Goal: Information Seeking & Learning: Learn about a topic

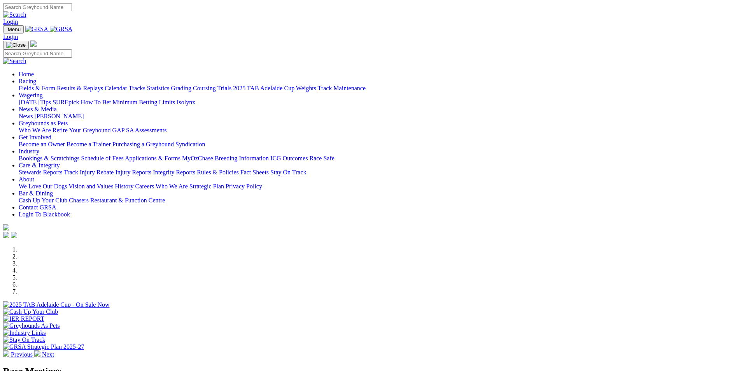
scroll to position [194, 0]
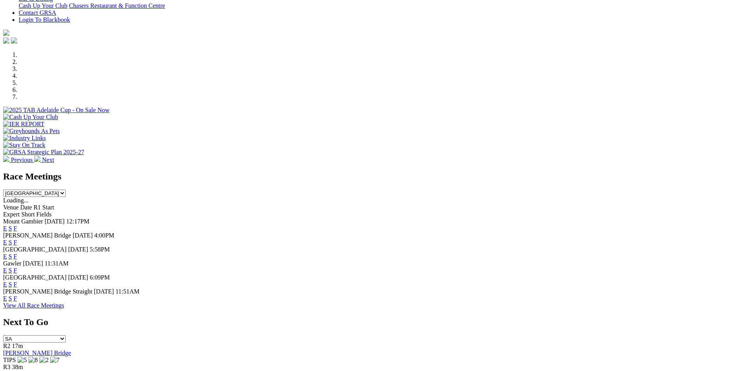
select select "QLD"
click at [66, 189] on select "South Australia New South Wales Northern Territory Queensland Tasmania Victoria…" at bounding box center [34, 192] width 63 height 7
click at [17, 253] on link "F" at bounding box center [15, 256] width 3 height 7
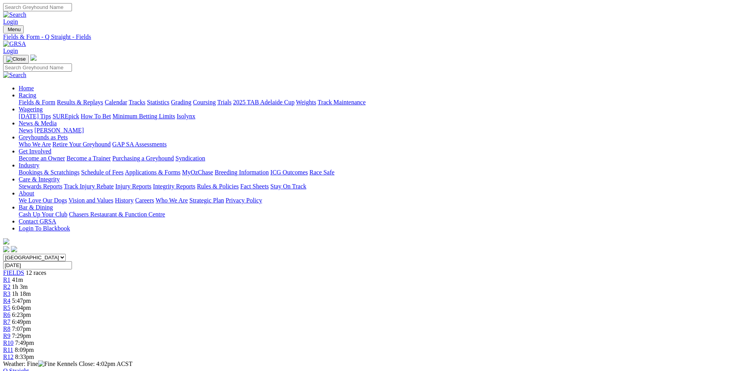
click at [55, 99] on link "Fields & Form" at bounding box center [37, 102] width 37 height 7
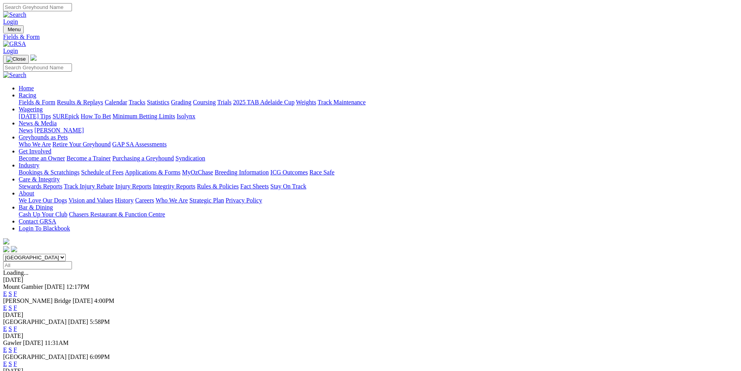
click at [66, 254] on select "South Australia New South Wales Northern Territory Queensland Tasmania Victoria…" at bounding box center [34, 257] width 63 height 7
select select "QLD"
click at [66, 254] on select "South Australia New South Wales Northern Territory Queensland Tasmania Victoria…" at bounding box center [34, 257] width 63 height 7
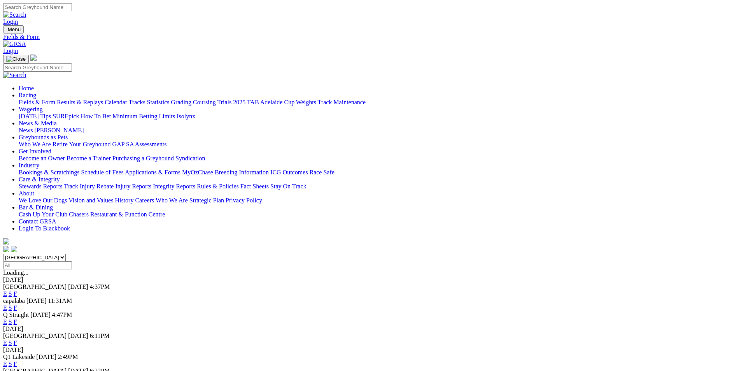
click at [17, 318] on link "F" at bounding box center [15, 321] width 3 height 7
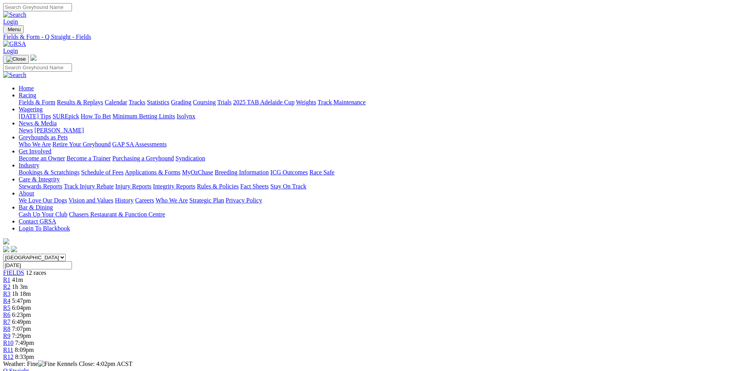
click at [421, 105] on link "CSV (Excel)" at bounding box center [405, 101] width 32 height 7
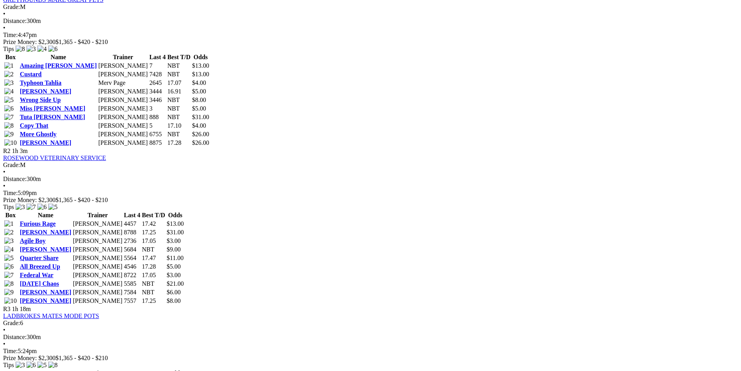
scroll to position [389, 0]
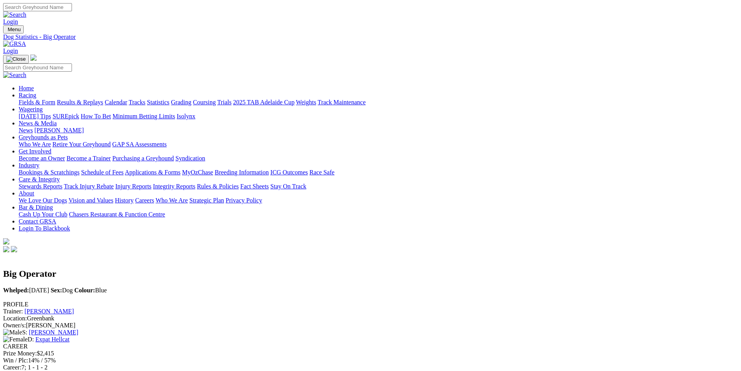
scroll to position [233, 0]
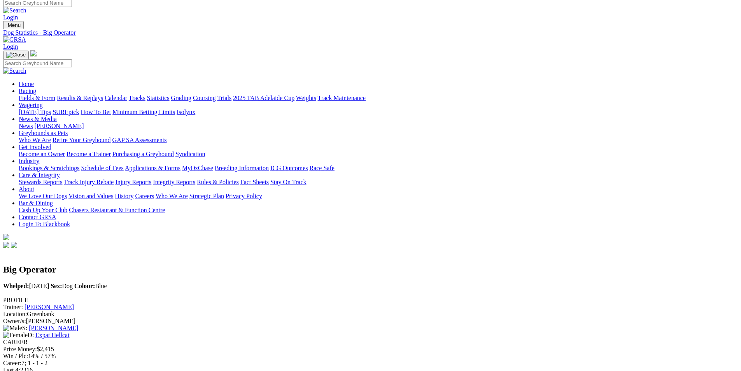
scroll to position [0, 0]
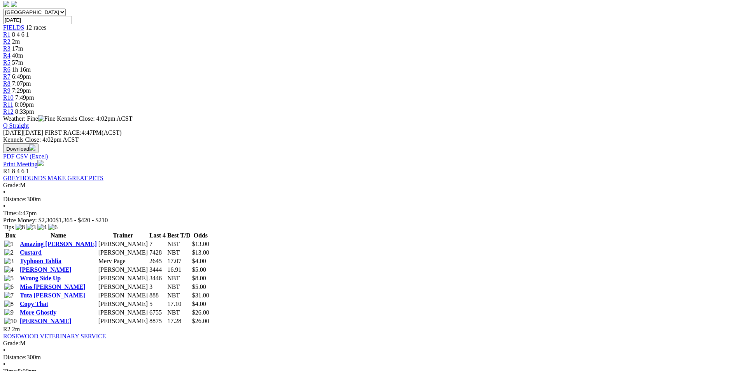
scroll to position [350, 0]
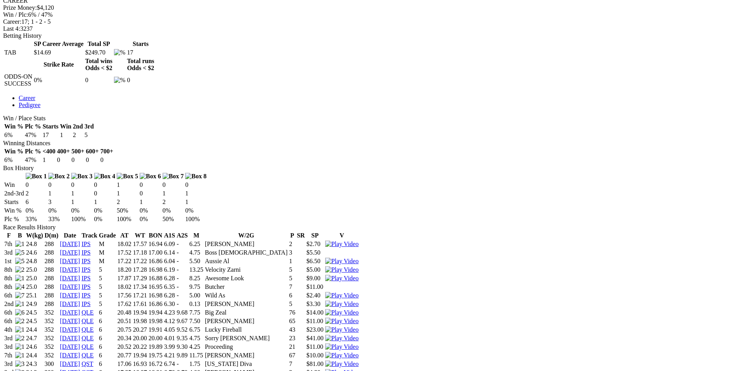
scroll to position [350, 0]
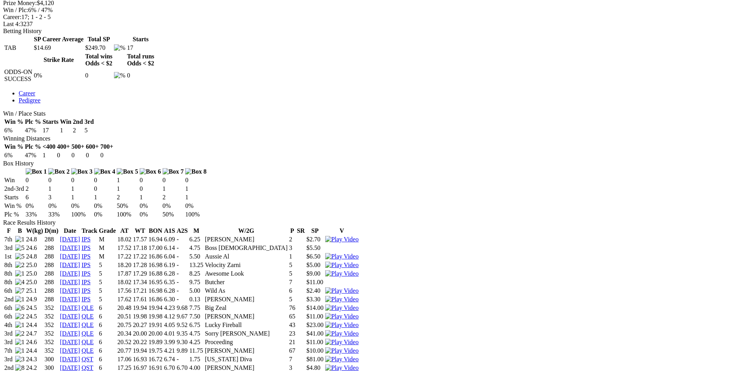
click at [359, 364] on img at bounding box center [341, 367] width 33 height 7
click at [359, 355] on img at bounding box center [341, 358] width 33 height 7
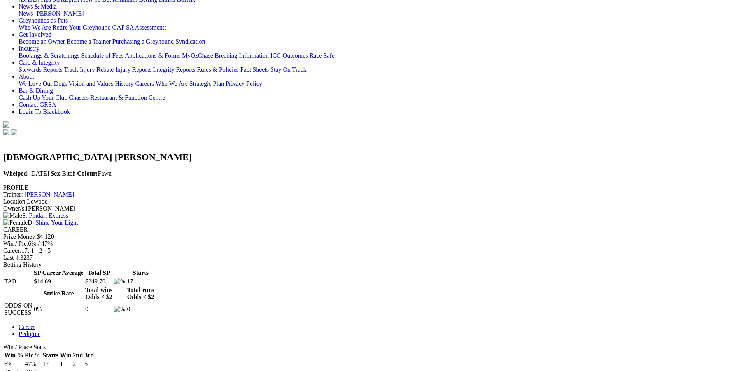
scroll to position [0, 0]
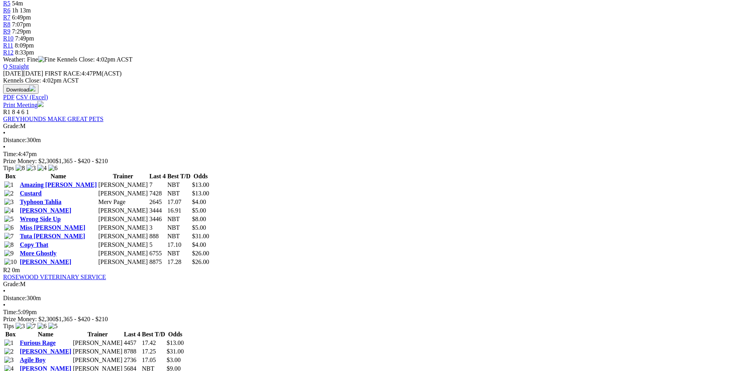
scroll to position [389, 0]
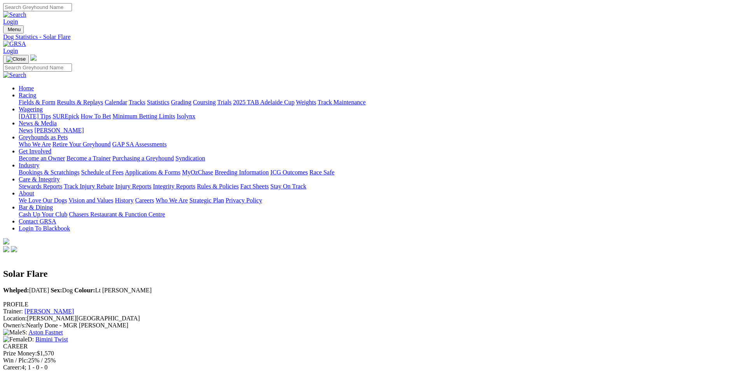
scroll to position [156, 0]
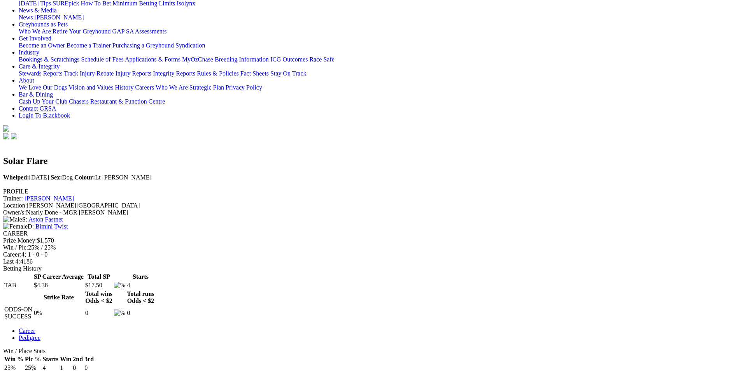
scroll to position [0, 0]
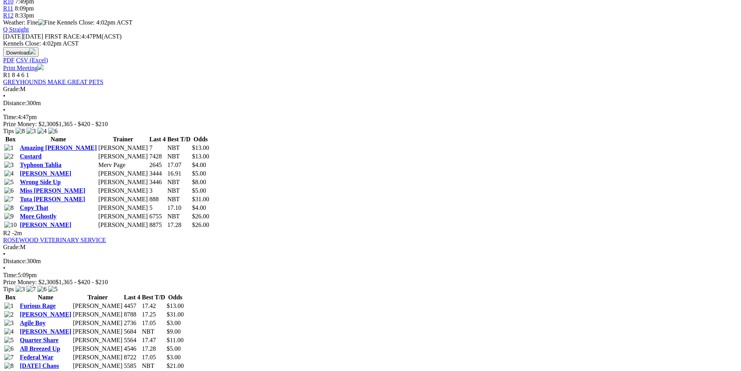
scroll to position [389, 0]
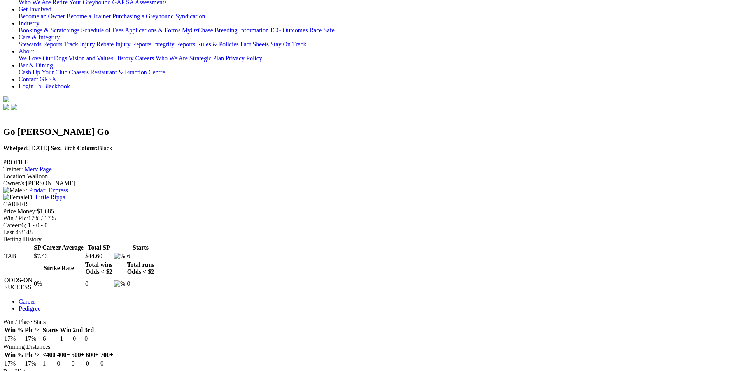
scroll to position [156, 0]
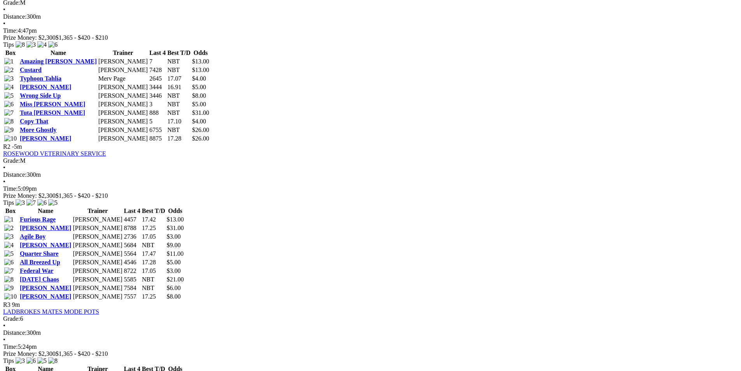
scroll to position [428, 0]
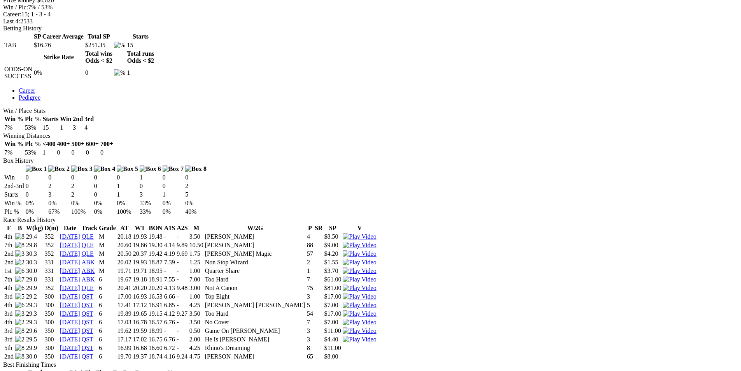
scroll to position [311, 0]
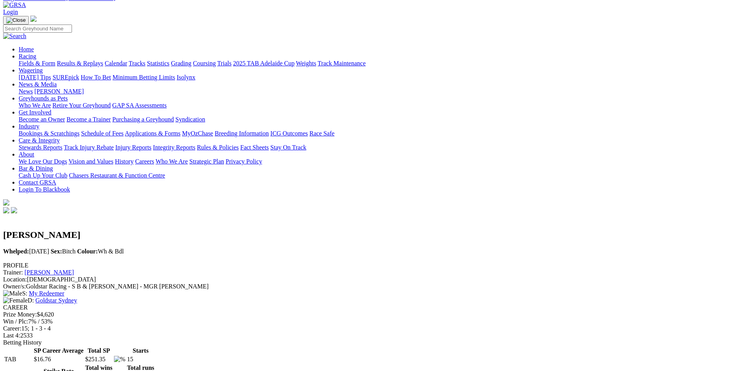
scroll to position [0, 0]
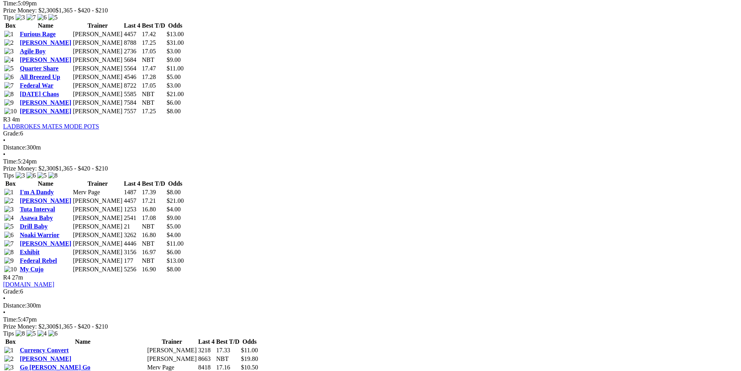
scroll to position [622, 0]
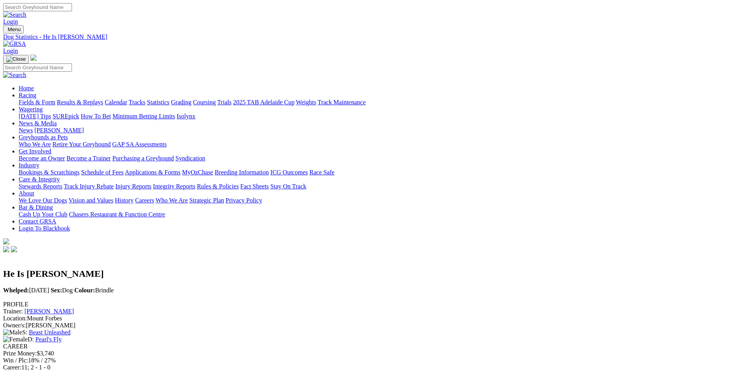
scroll to position [233, 0]
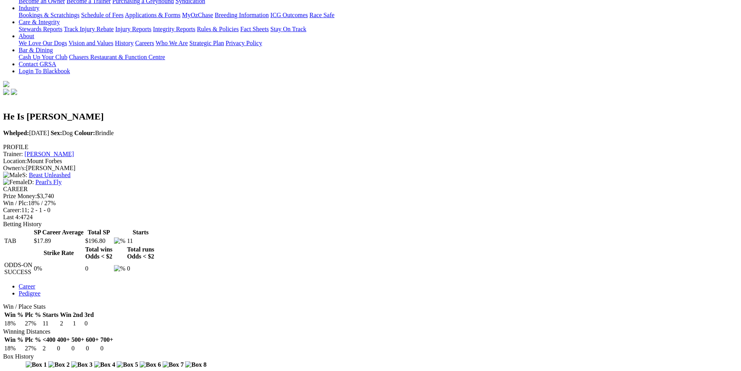
scroll to position [194, 0]
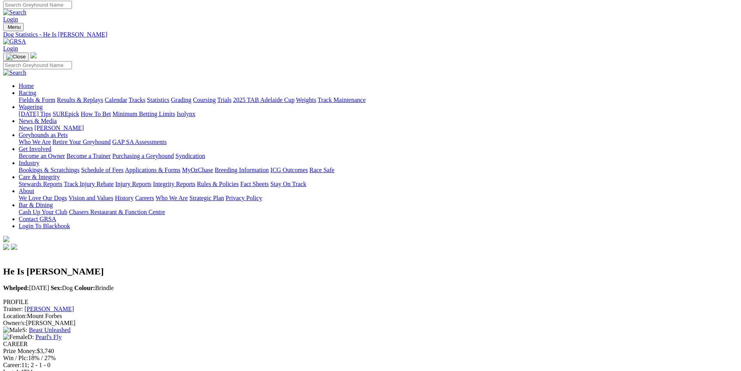
scroll to position [0, 0]
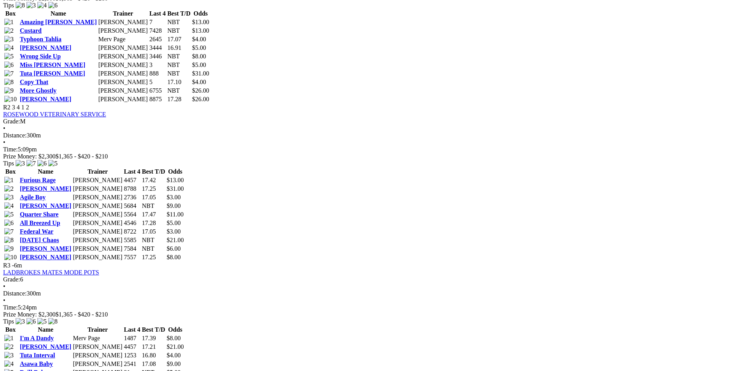
scroll to position [622, 0]
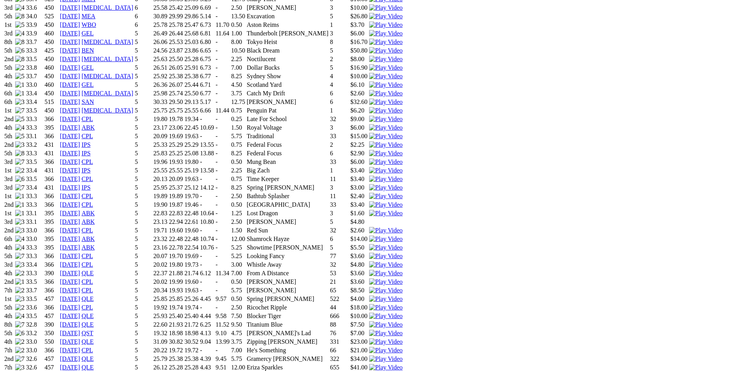
scroll to position [661, 0]
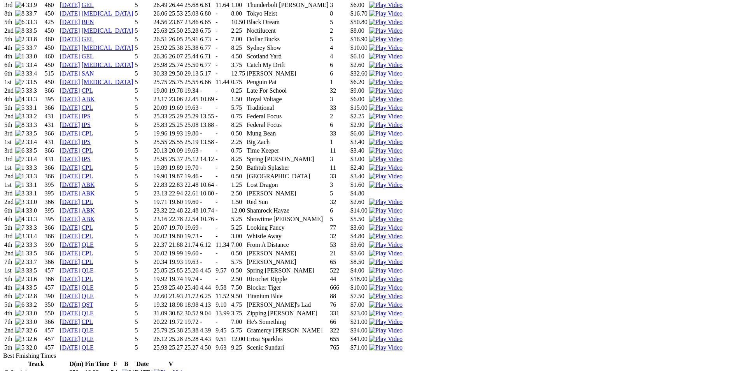
click at [402, 301] on img at bounding box center [385, 304] width 33 height 7
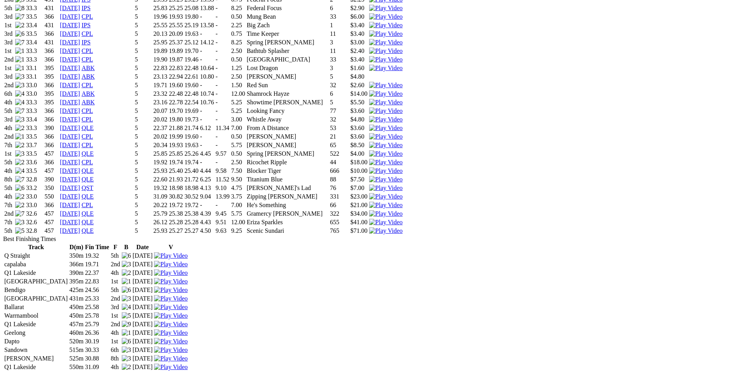
scroll to position [700, 0]
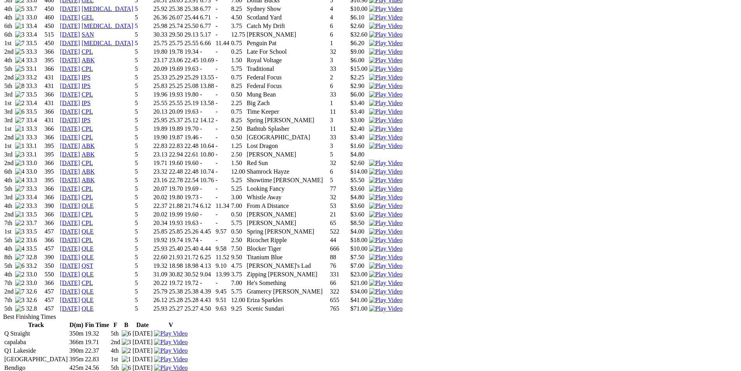
click at [402, 288] on img at bounding box center [385, 291] width 33 height 7
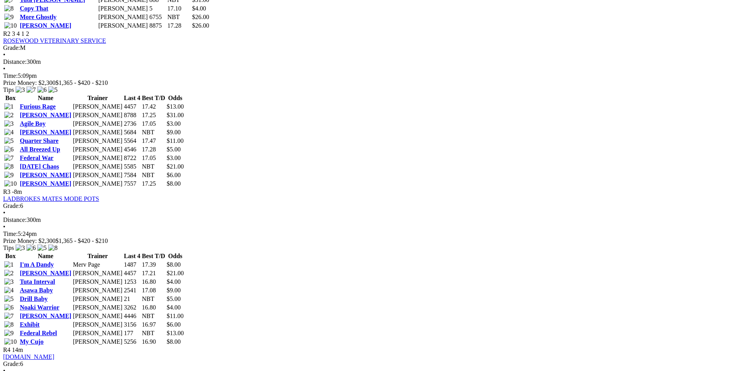
scroll to position [544, 0]
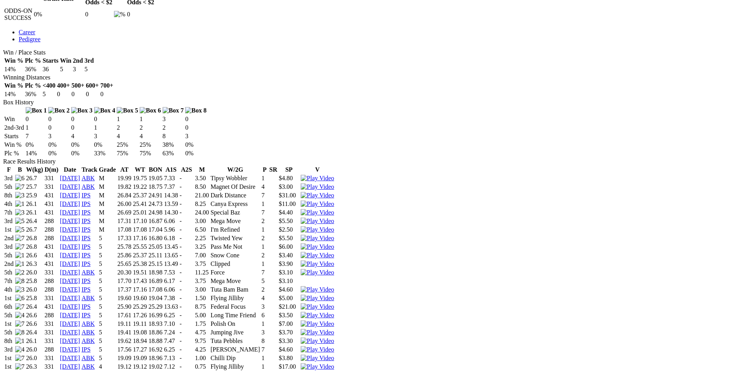
scroll to position [506, 0]
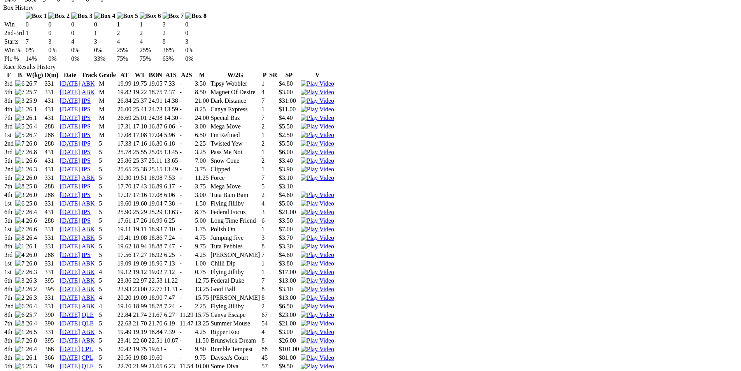
click at [334, 303] on img at bounding box center [317, 306] width 33 height 7
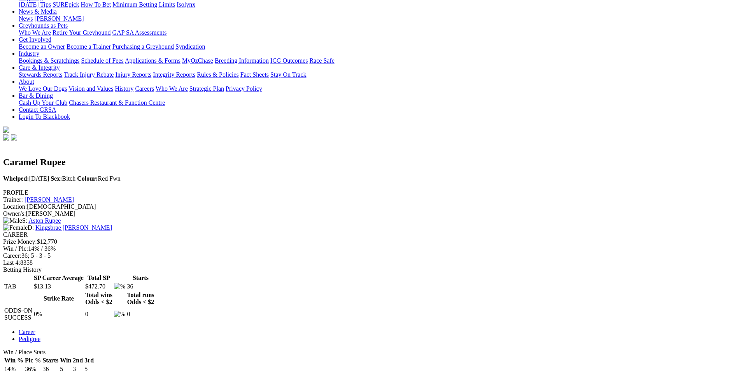
scroll to position [0, 0]
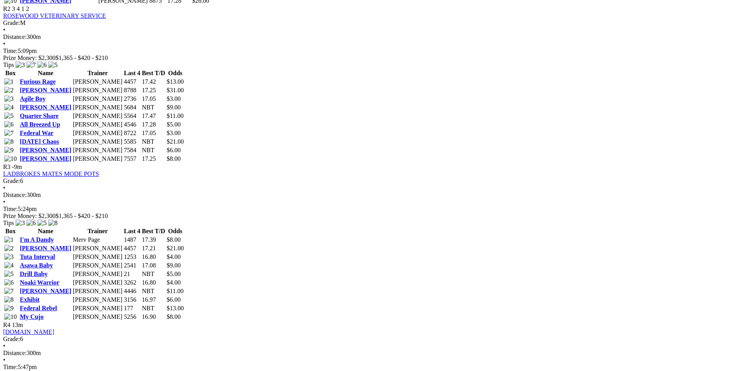
scroll to position [583, 0]
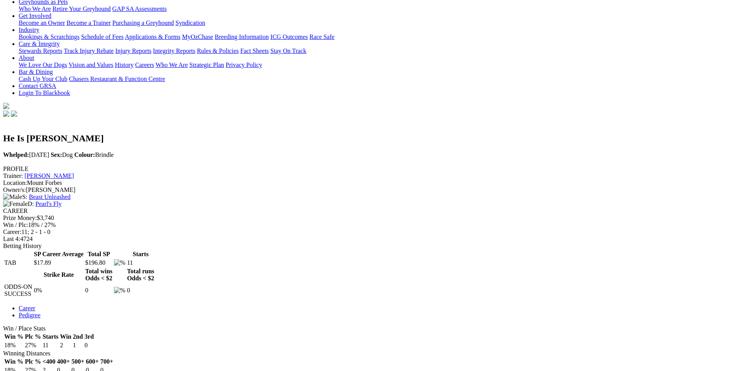
scroll to position [117, 0]
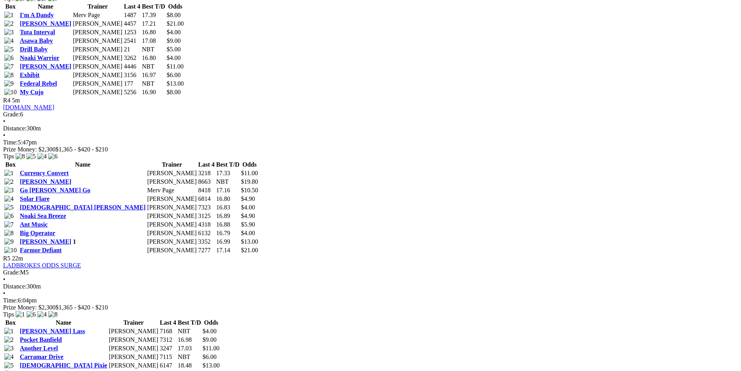
scroll to position [817, 0]
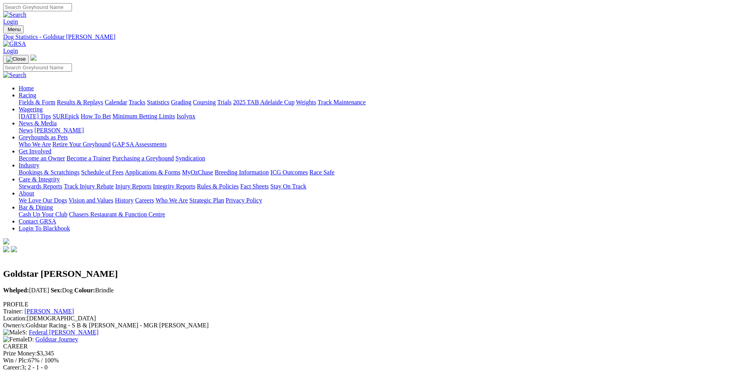
scroll to position [156, 0]
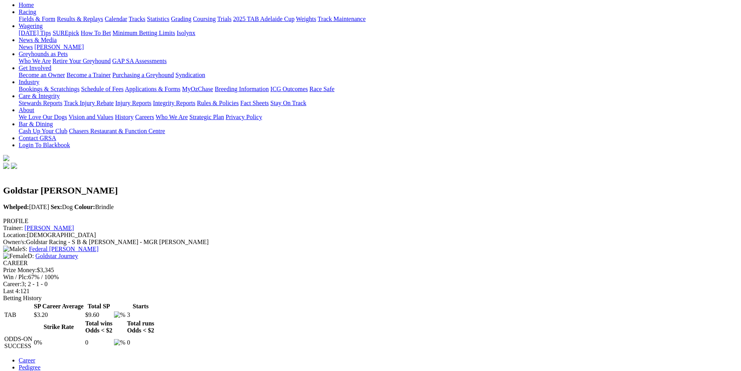
scroll to position [0, 0]
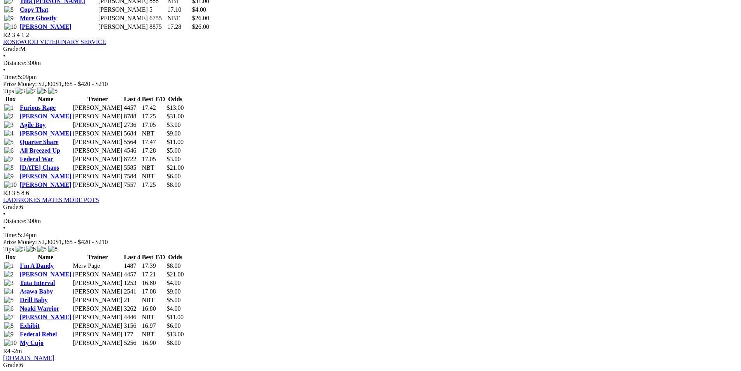
scroll to position [583, 0]
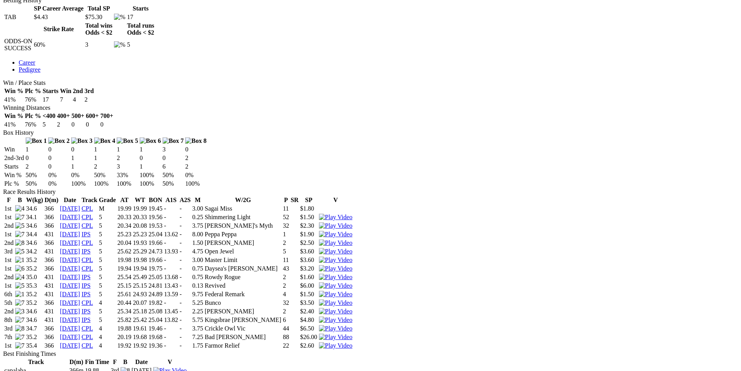
scroll to position [272, 0]
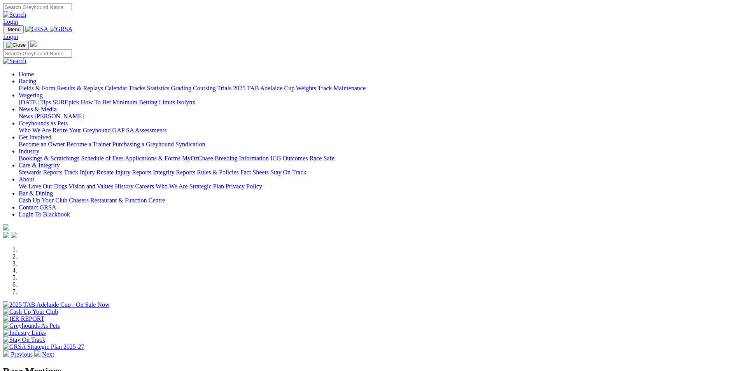
scroll to position [156, 0]
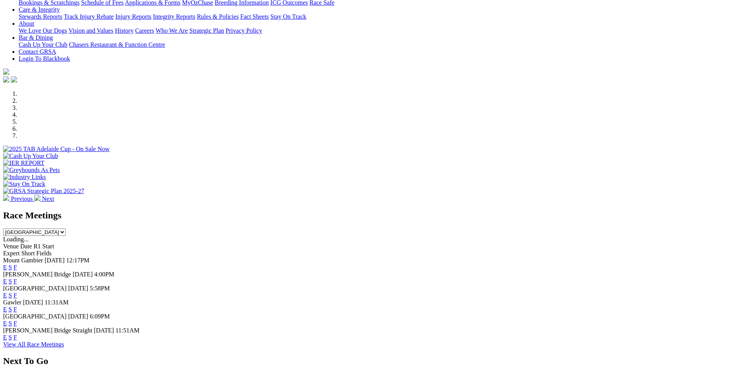
click at [66, 228] on select "South Australia New South Wales Northern Territory Queensland Tasmania Victoria…" at bounding box center [34, 231] width 63 height 7
select select "QLD"
click at [66, 228] on select "South Australia New South Wales Northern Territory Queensland Tasmania Victoria…" at bounding box center [34, 231] width 63 height 7
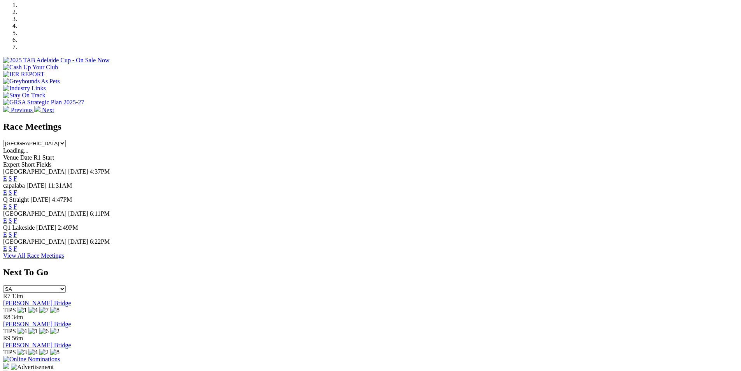
scroll to position [272, 0]
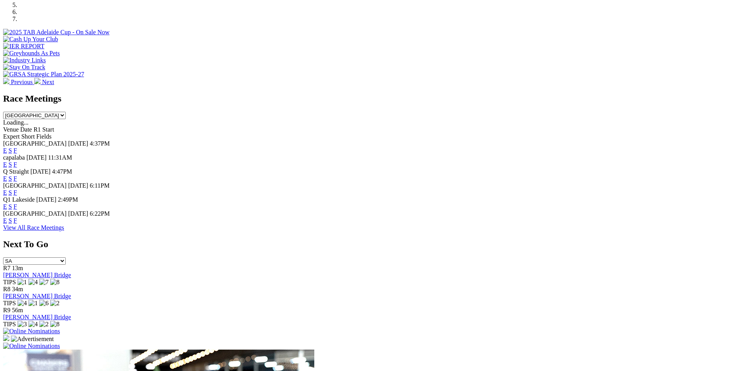
click at [17, 175] on link "F" at bounding box center [15, 178] width 3 height 7
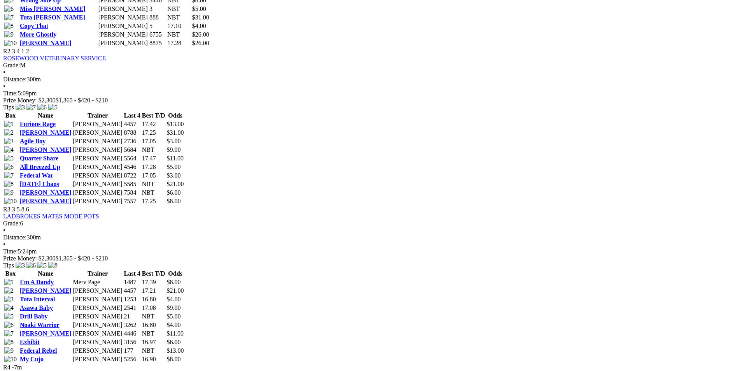
scroll to position [583, 0]
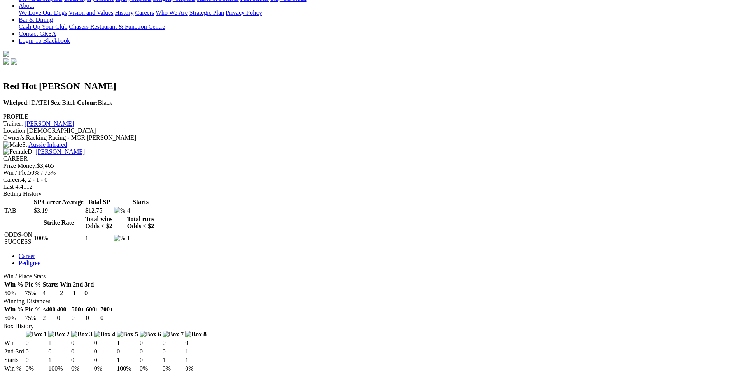
scroll to position [194, 0]
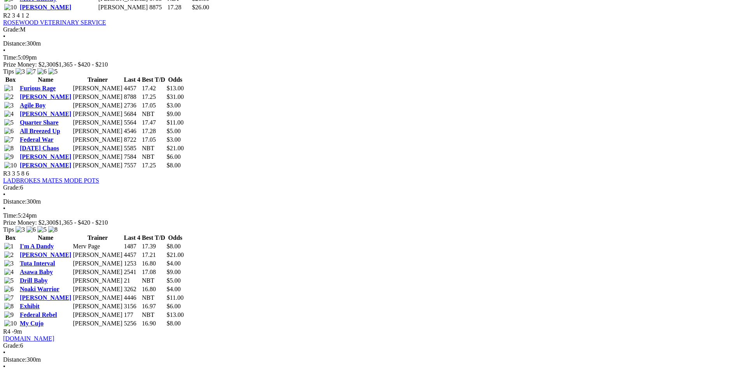
scroll to position [661, 0]
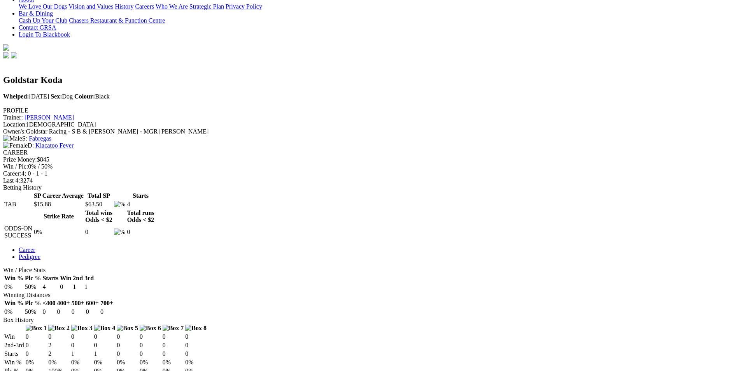
scroll to position [194, 0]
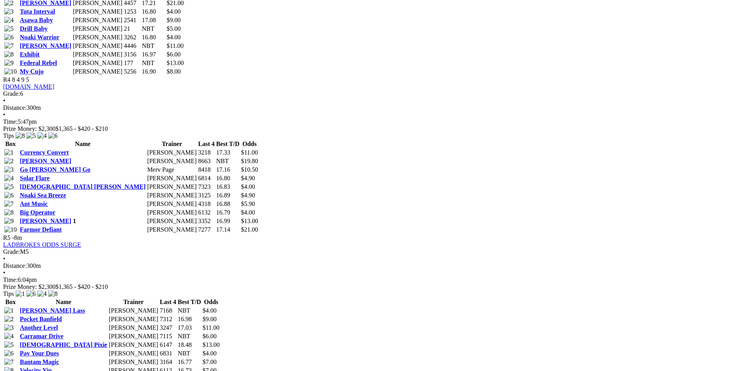
scroll to position [856, 0]
